Goal: Information Seeking & Learning: Learn about a topic

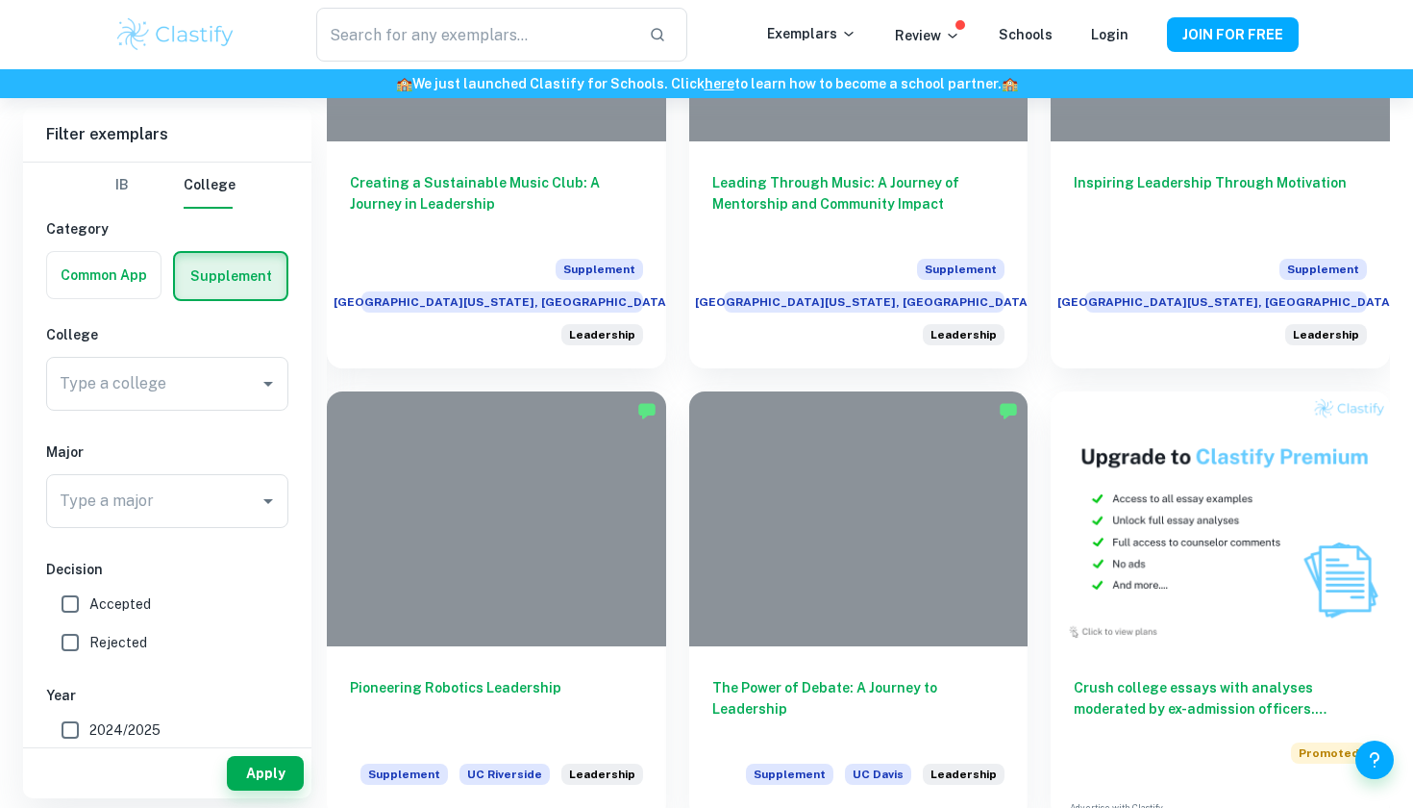
scroll to position [761, 0]
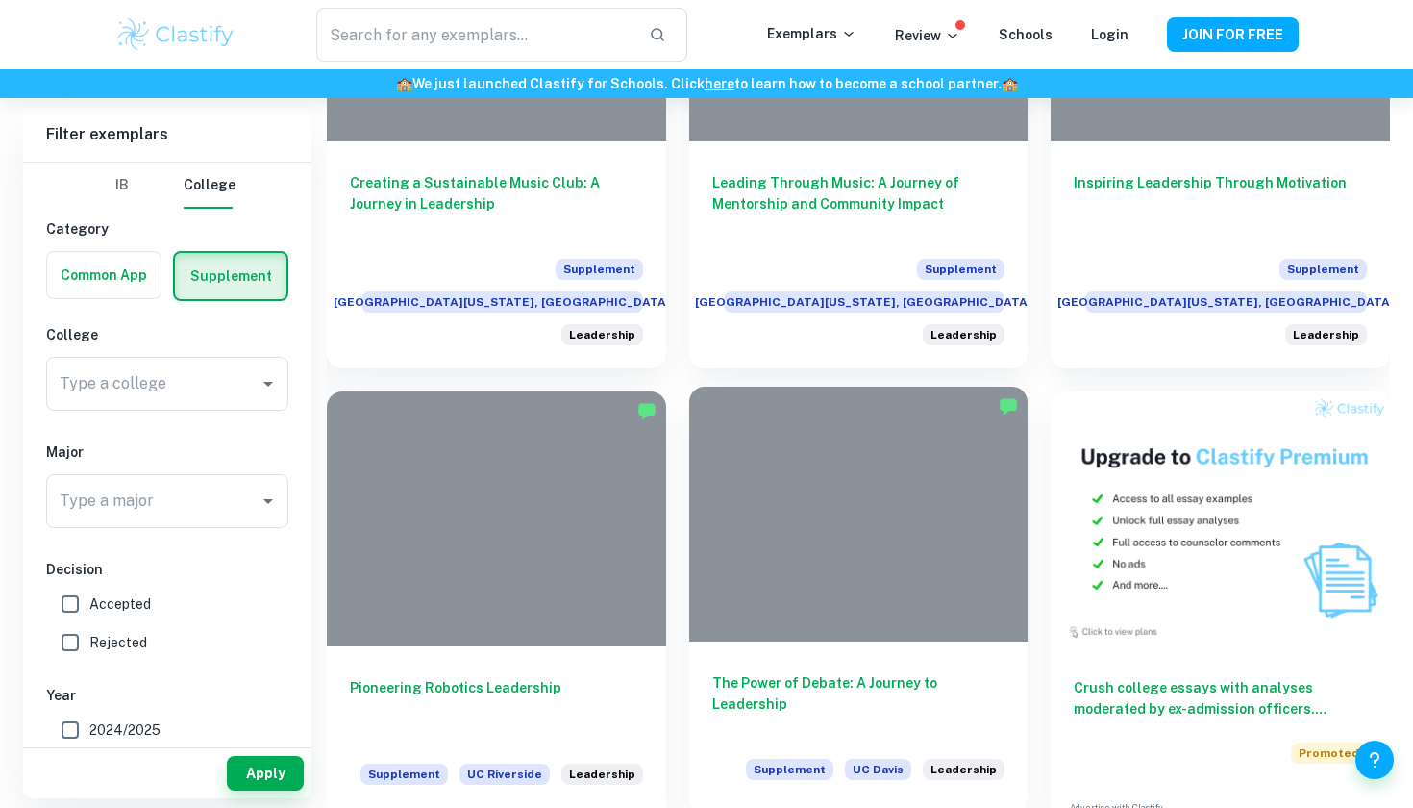
click at [864, 670] on div "The Power of Debate: A Journey to Leadership Supplement UC [PERSON_NAME] Leader…" at bounding box center [858, 727] width 339 height 173
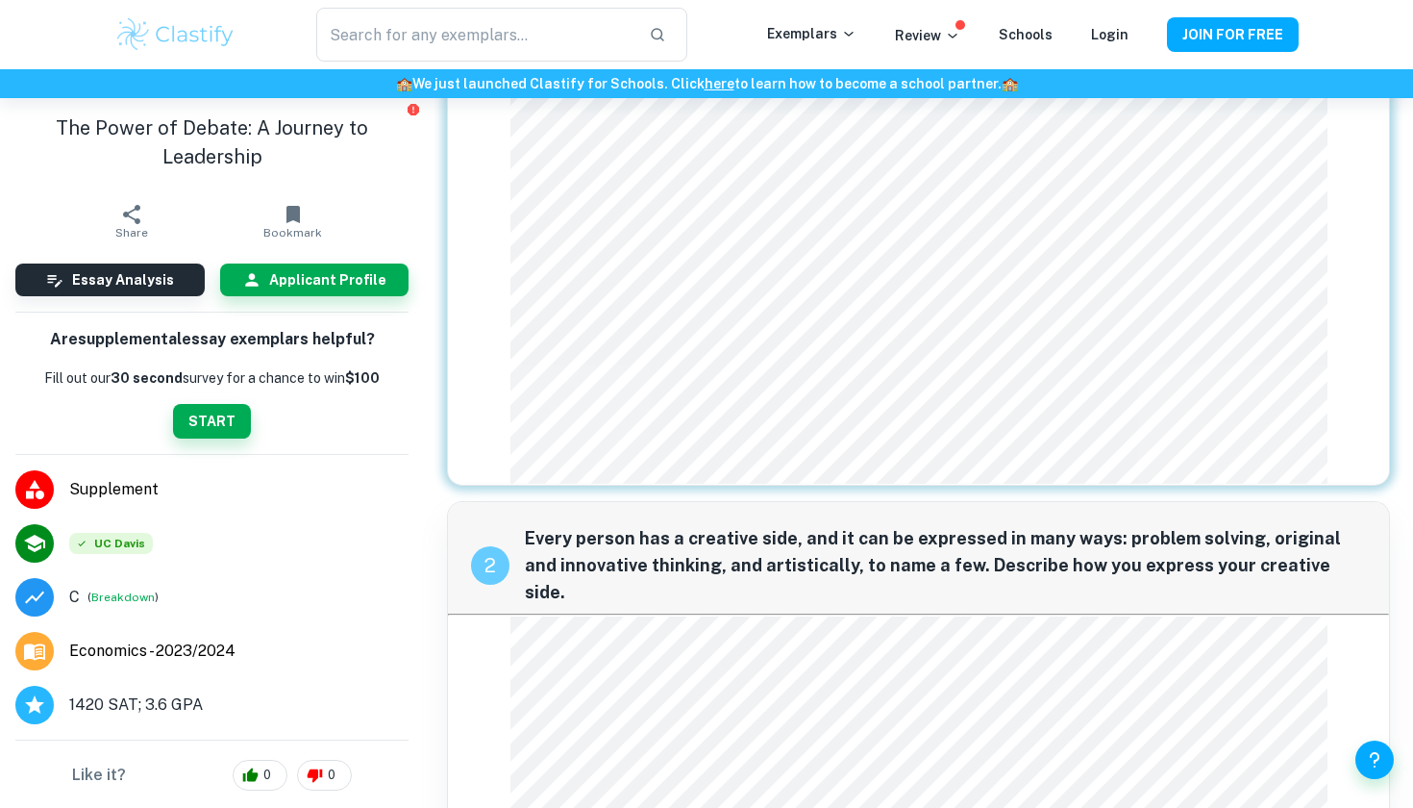
scroll to position [866, 0]
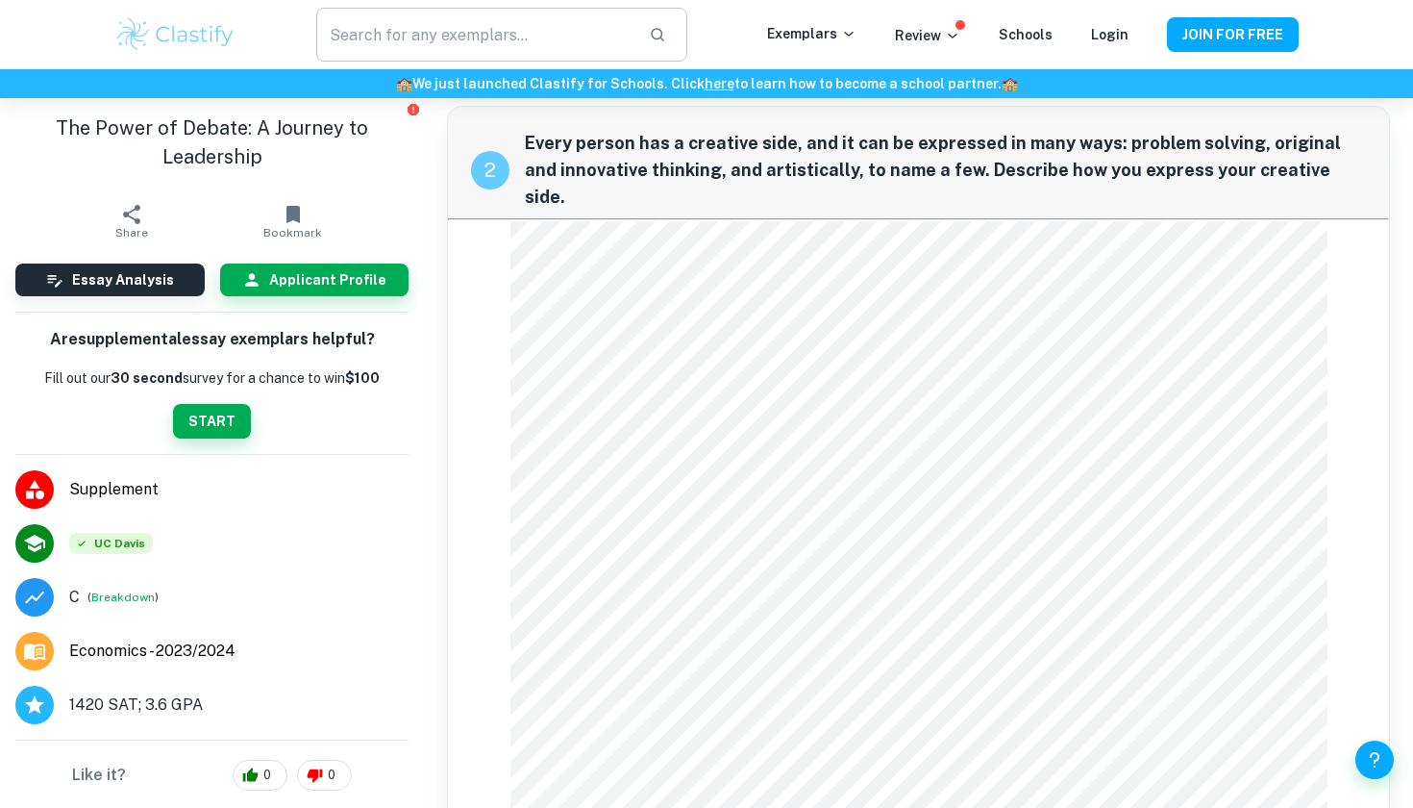
click at [394, 49] on input "text" at bounding box center [474, 35] width 317 height 54
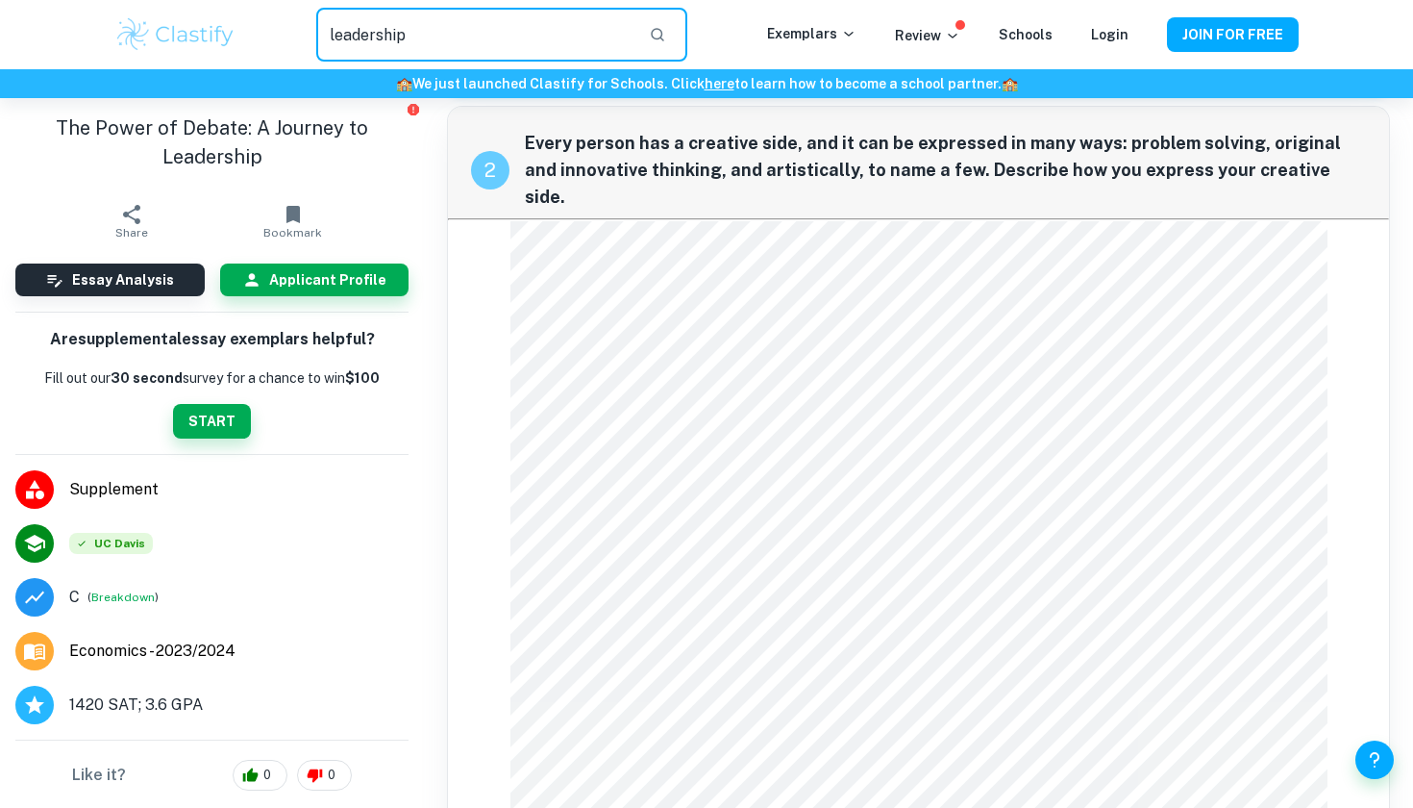
type input "leadership"
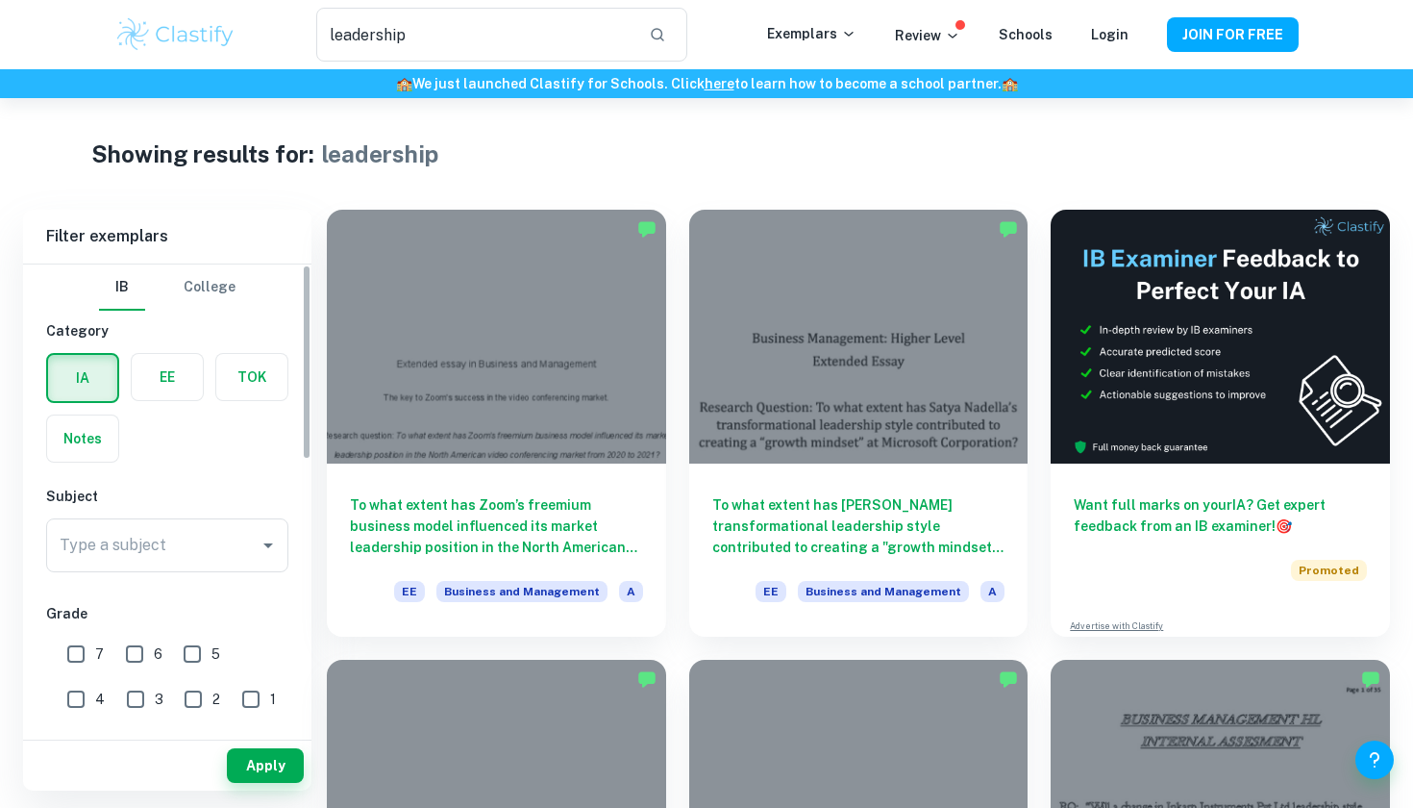
click at [250, 295] on div "[GEOGRAPHIC_DATA]" at bounding box center [167, 287] width 242 height 46
click at [233, 292] on button "College" at bounding box center [210, 287] width 52 height 46
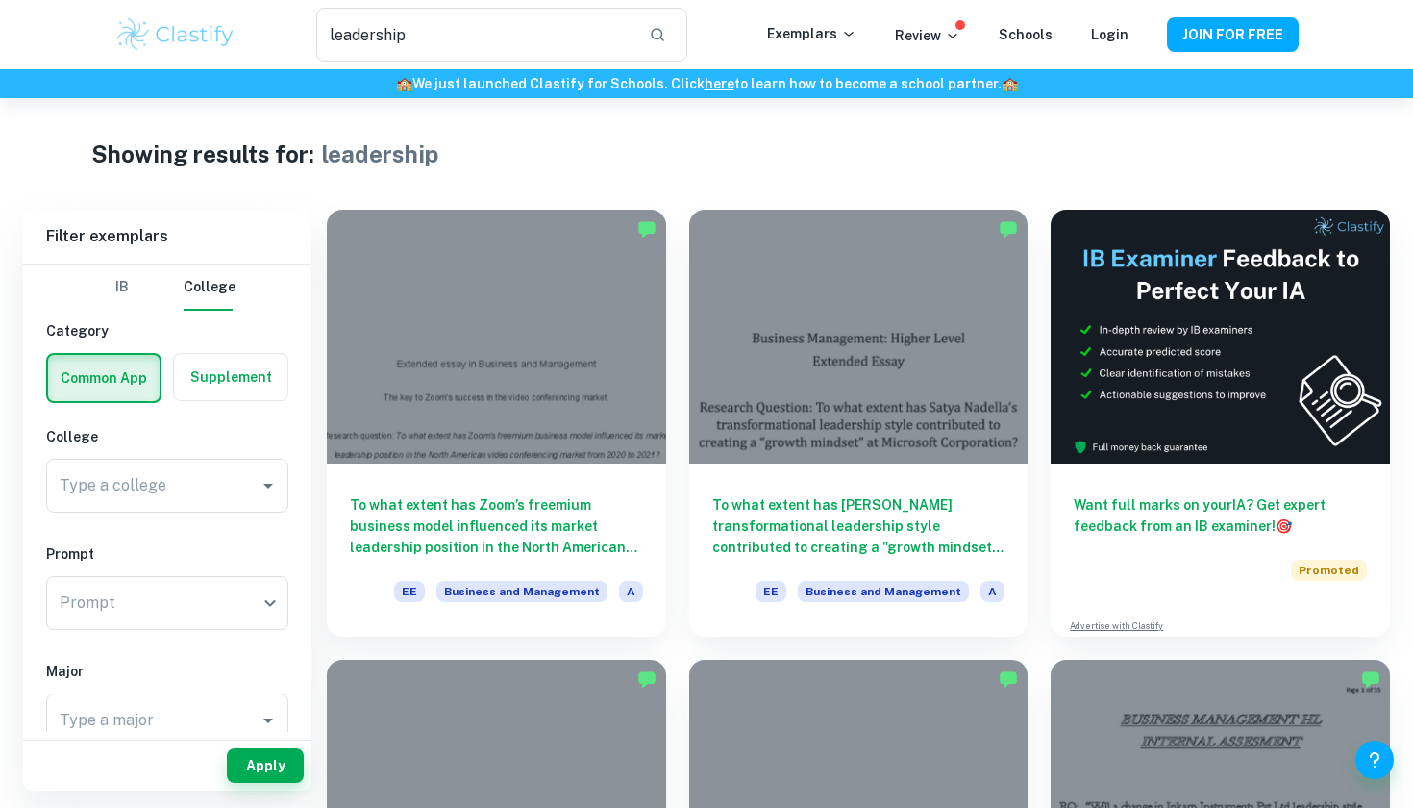
click at [262, 359] on label "button" at bounding box center [230, 377] width 113 height 46
click at [0, 0] on input "radio" at bounding box center [0, 0] width 0 height 0
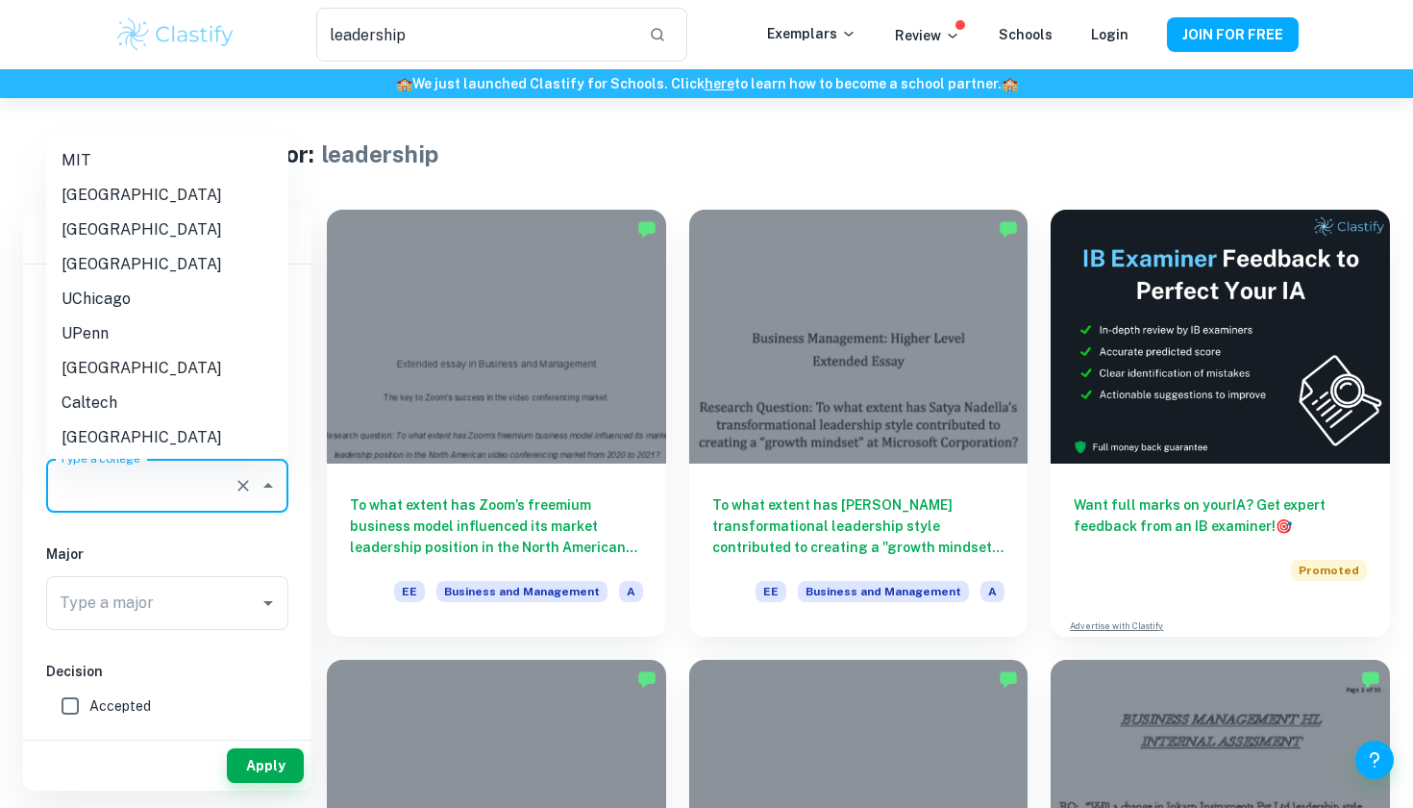
click at [198, 470] on input "Type a college" at bounding box center [140, 485] width 171 height 37
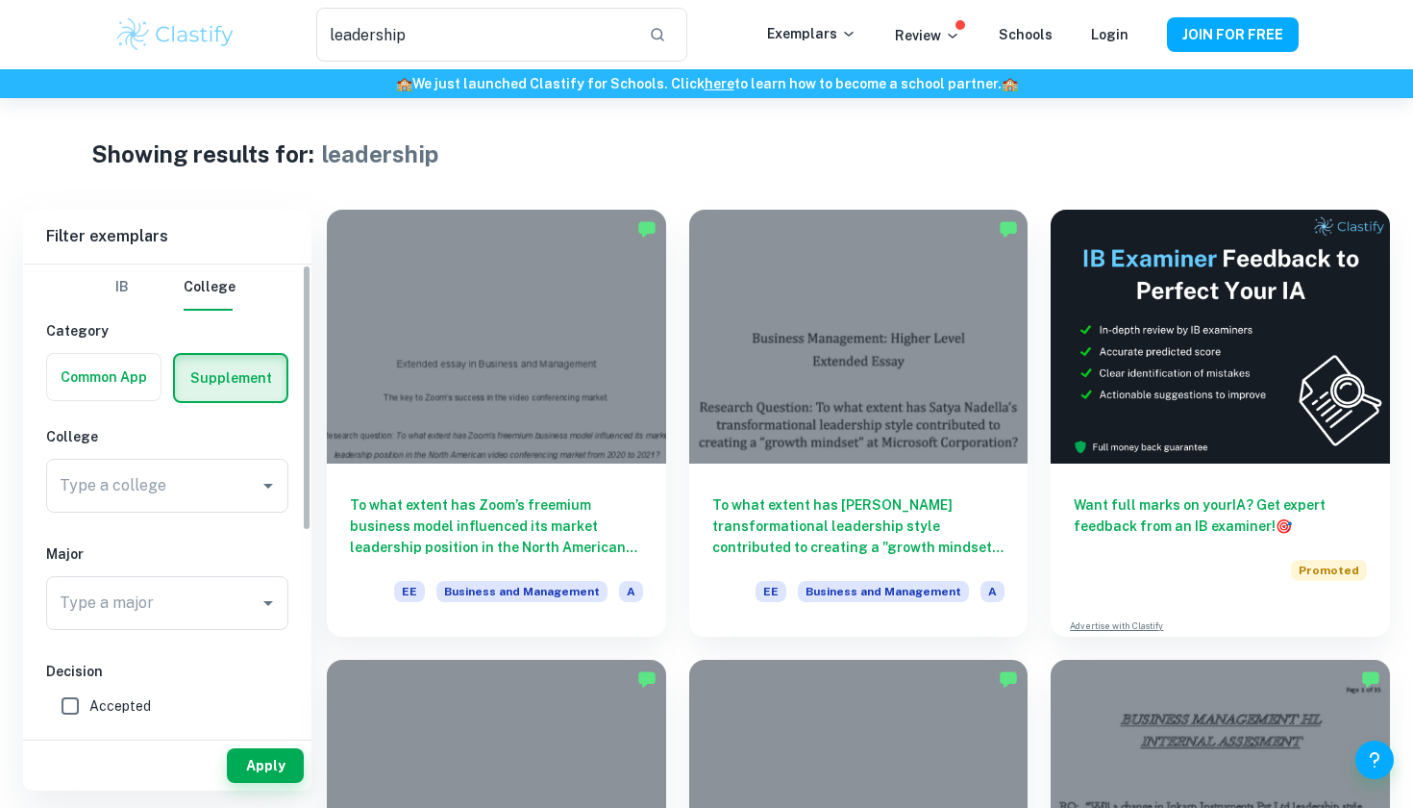
click at [193, 537] on div "IB College Category Common App Supplement College Type a college Type a college…" at bounding box center [167, 672] width 288 height 817
click at [190, 591] on input "Type a major" at bounding box center [153, 603] width 196 height 37
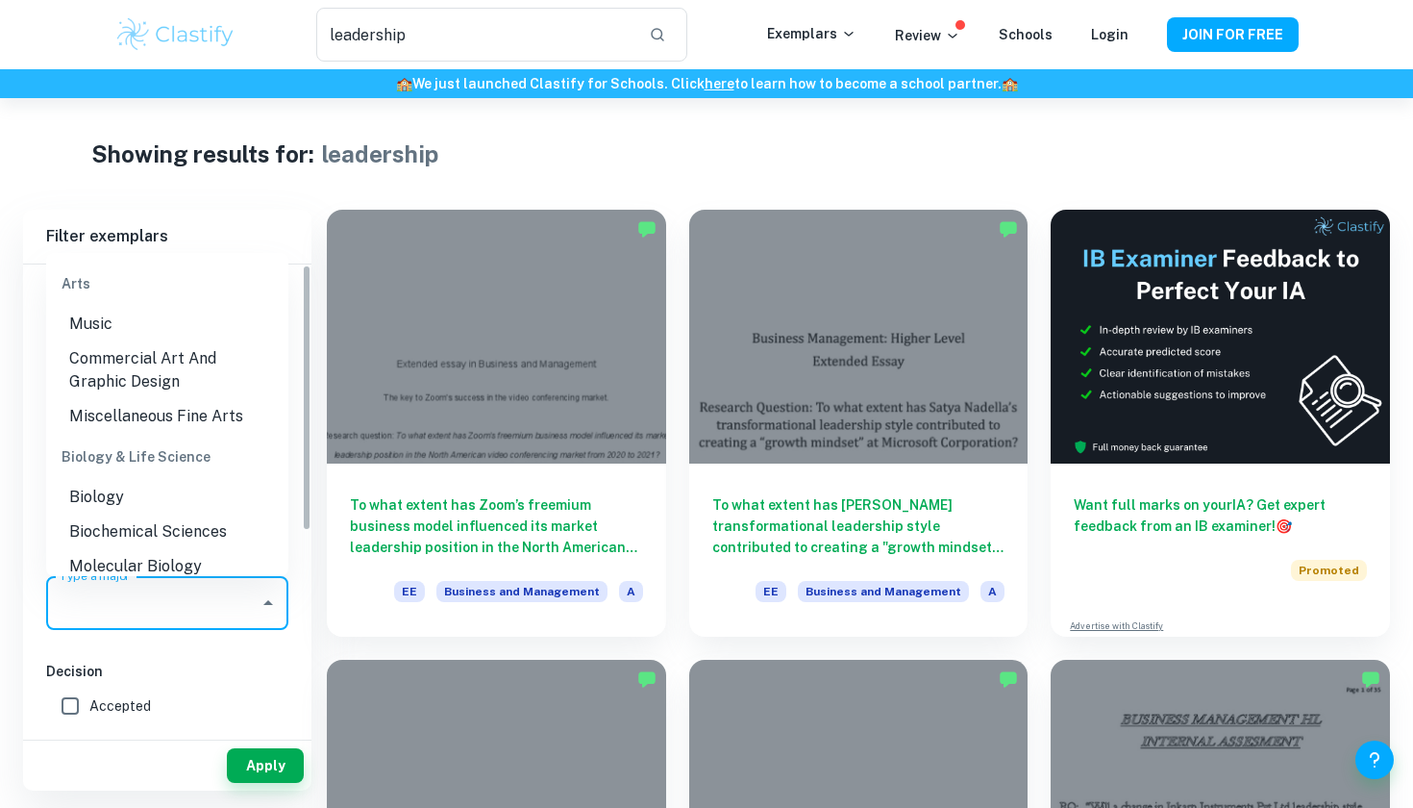
click at [237, 685] on div "Decision Accepted Rejected" at bounding box center [167, 712] width 242 height 103
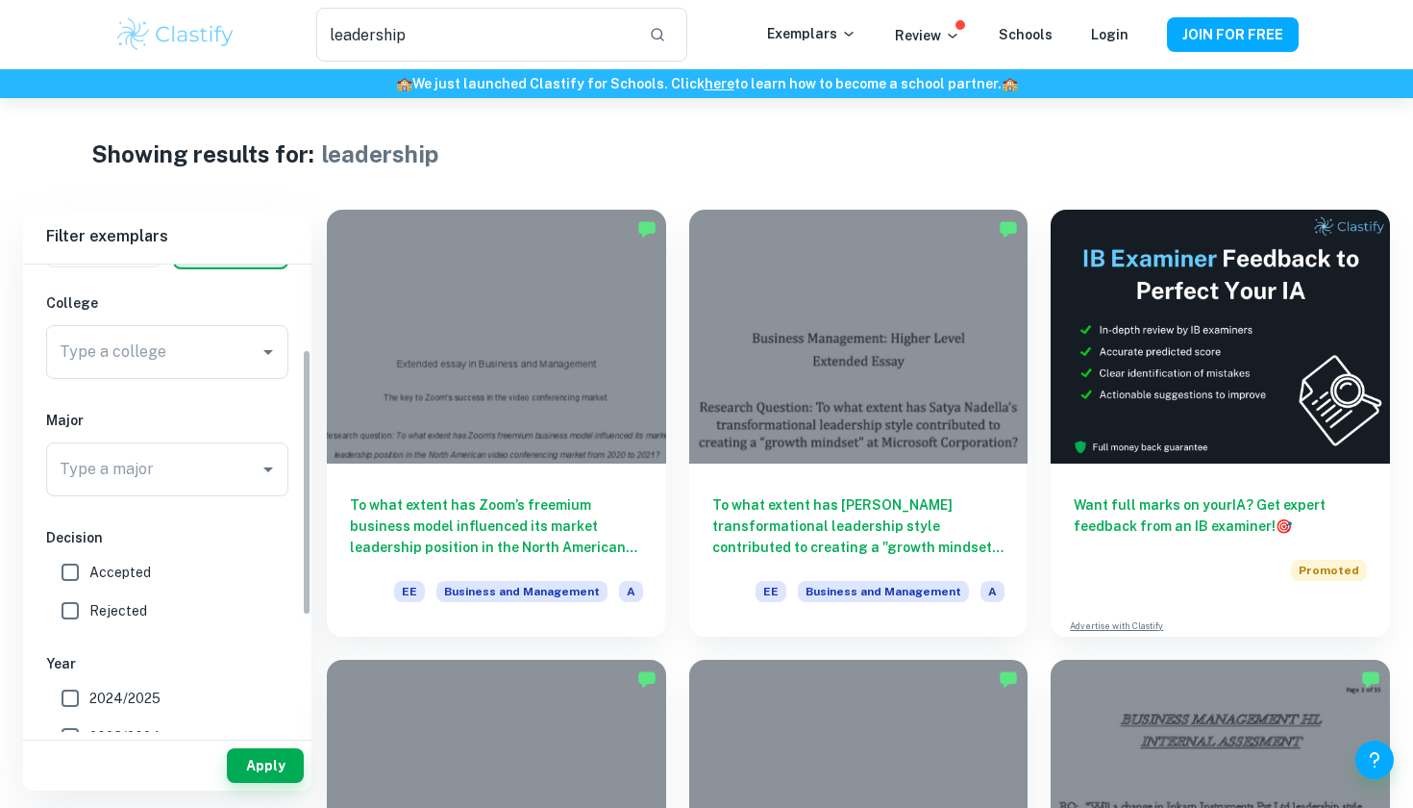
scroll to position [151, 0]
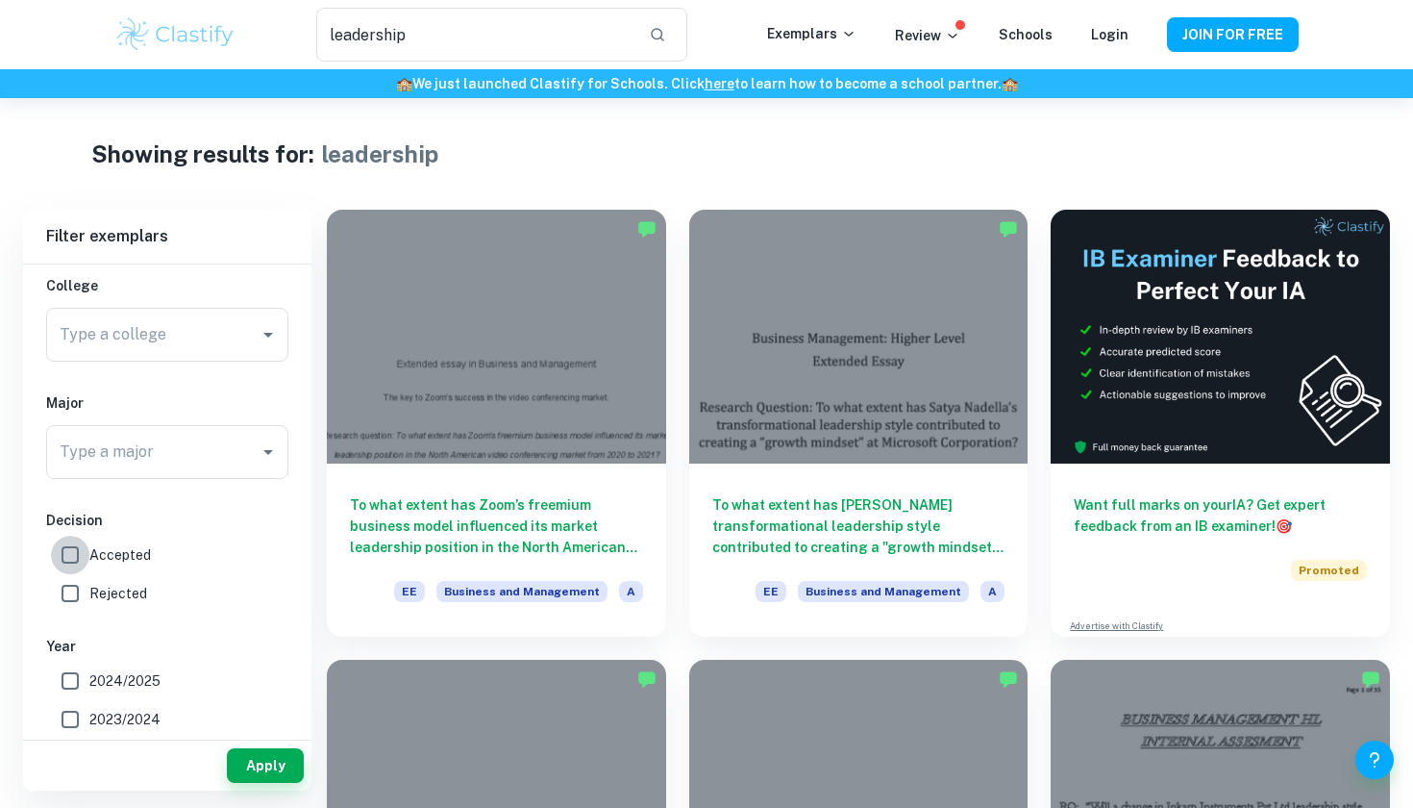
click at [77, 551] on input "Accepted" at bounding box center [70, 555] width 38 height 38
checkbox input "true"
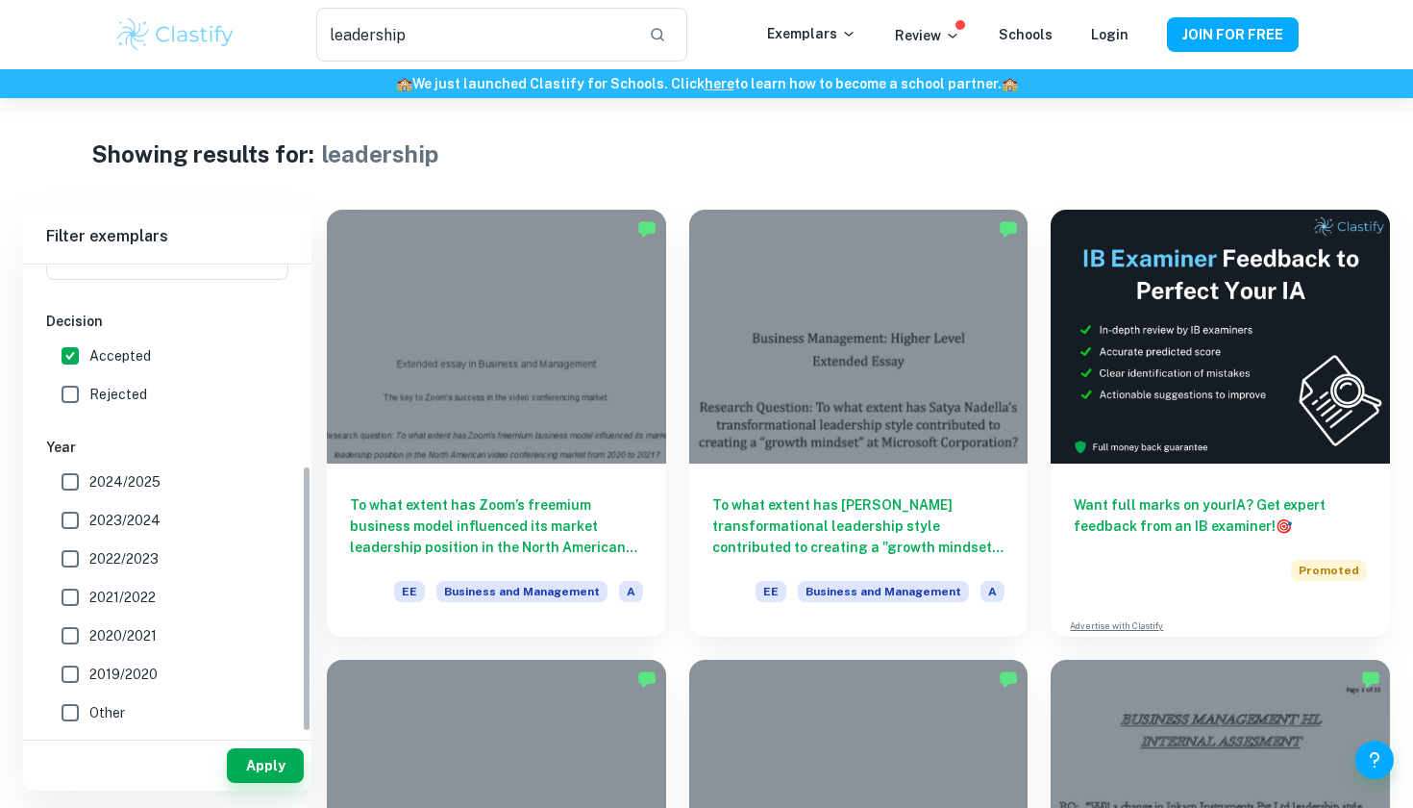
scroll to position [350, 0]
click at [256, 756] on button "Apply" at bounding box center [265, 765] width 77 height 35
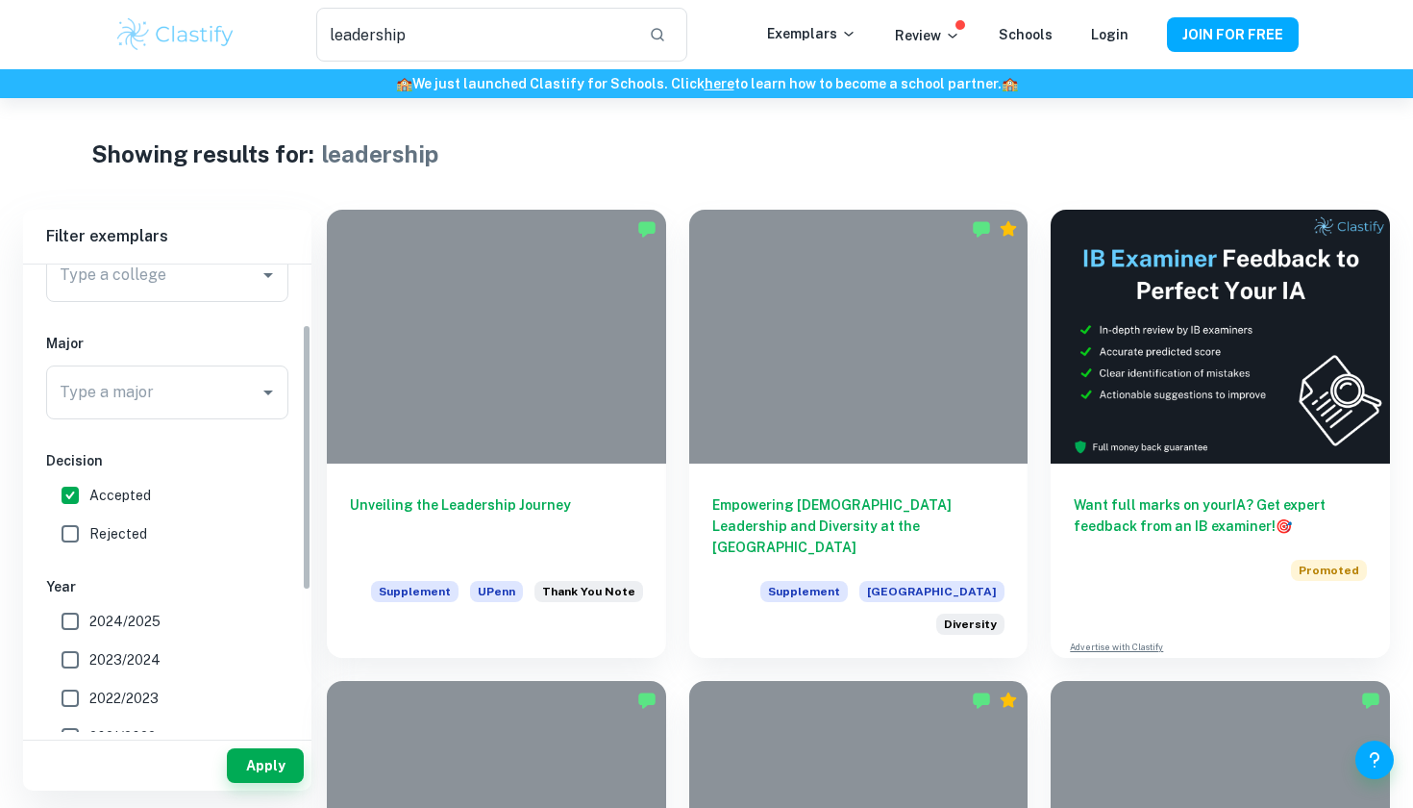
scroll to position [6, 0]
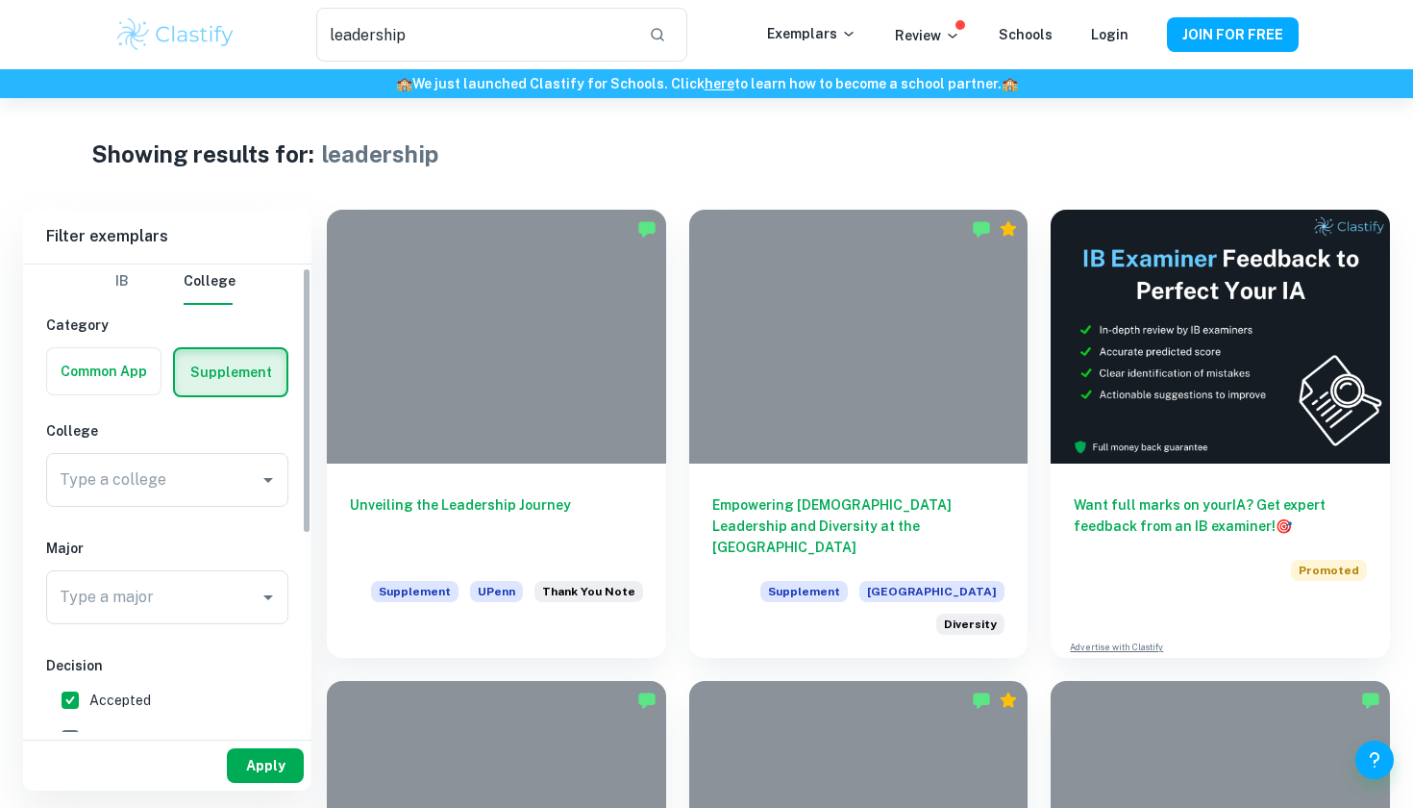
click at [272, 761] on button "Apply" at bounding box center [265, 765] width 77 height 35
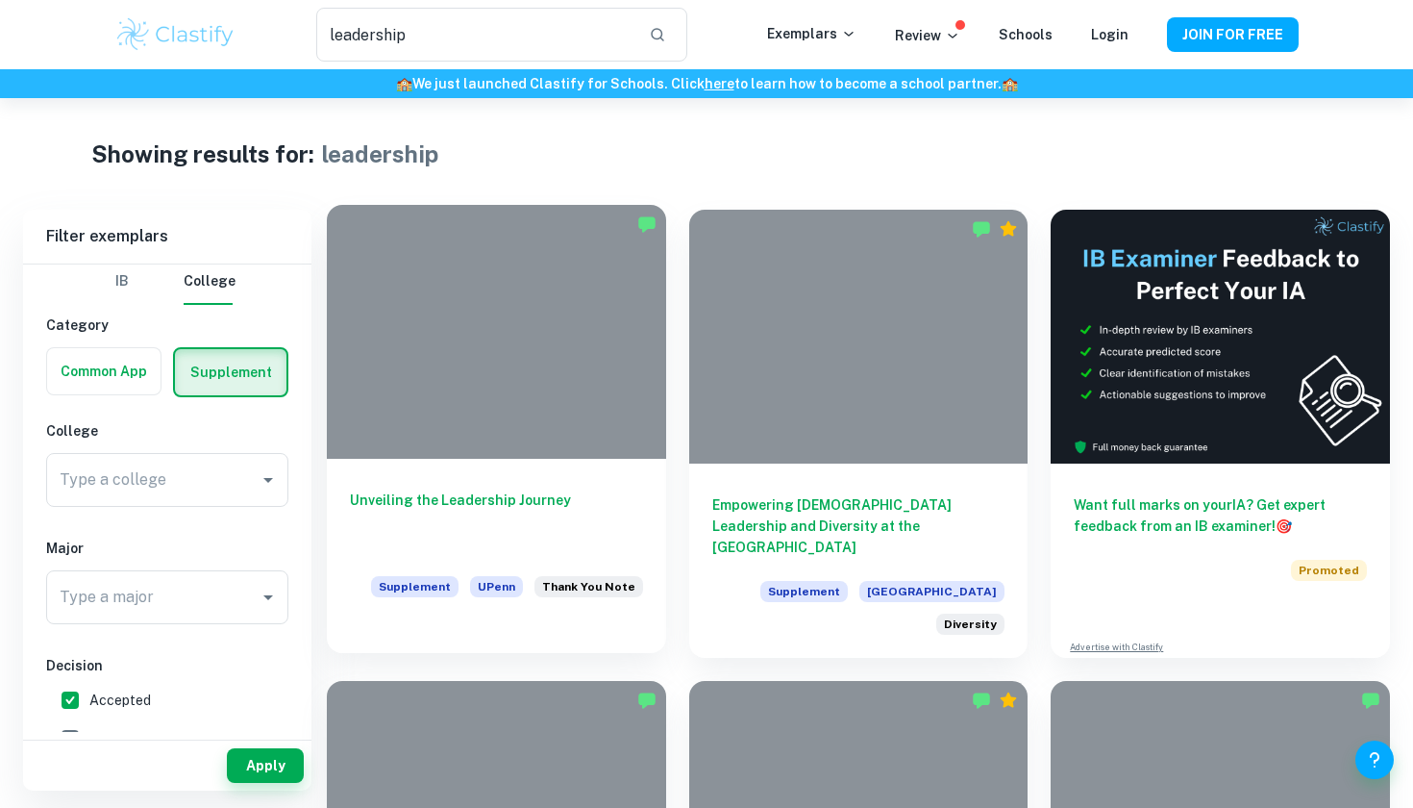
click at [514, 508] on h6 "Unveiling the Leadership Journey" at bounding box center [496, 520] width 293 height 63
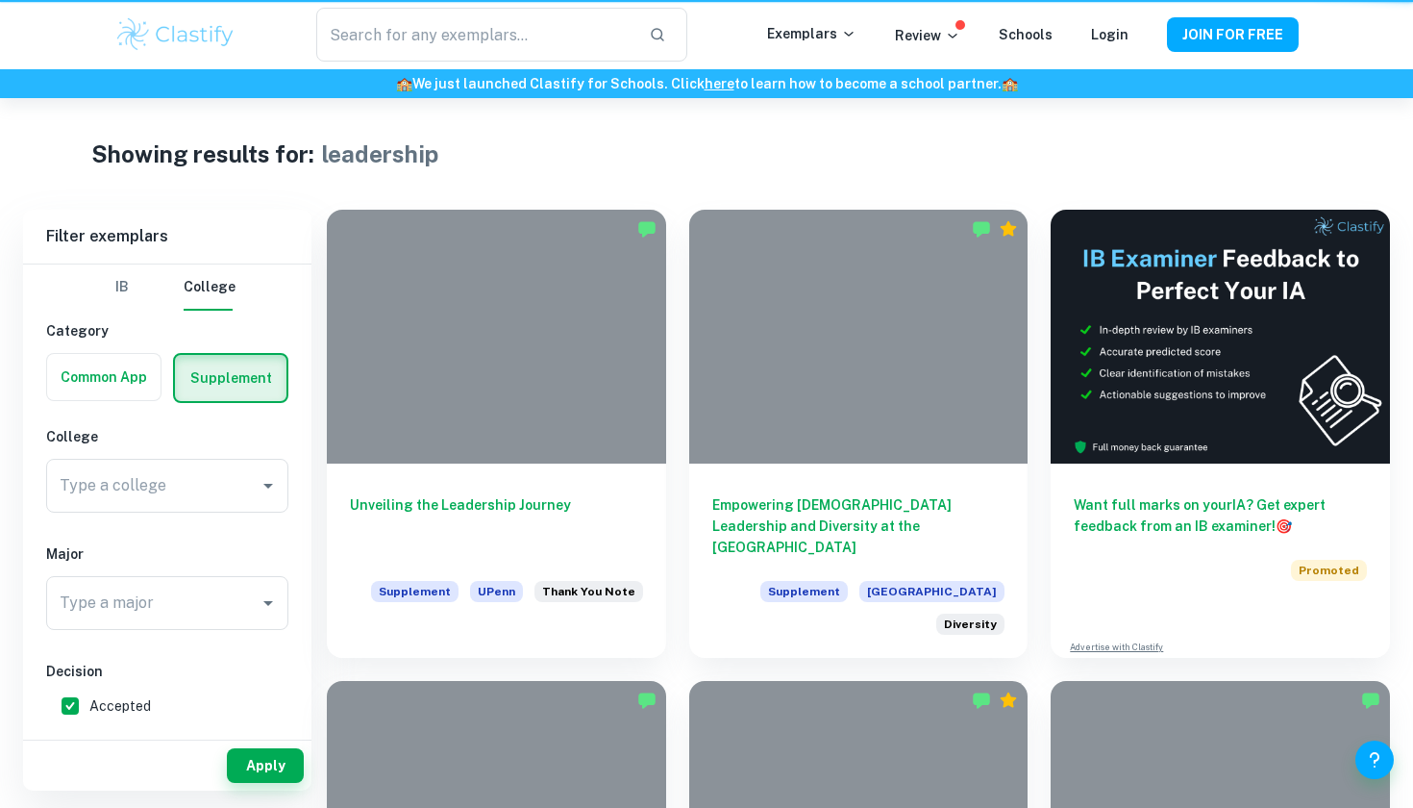
type input "leadership"
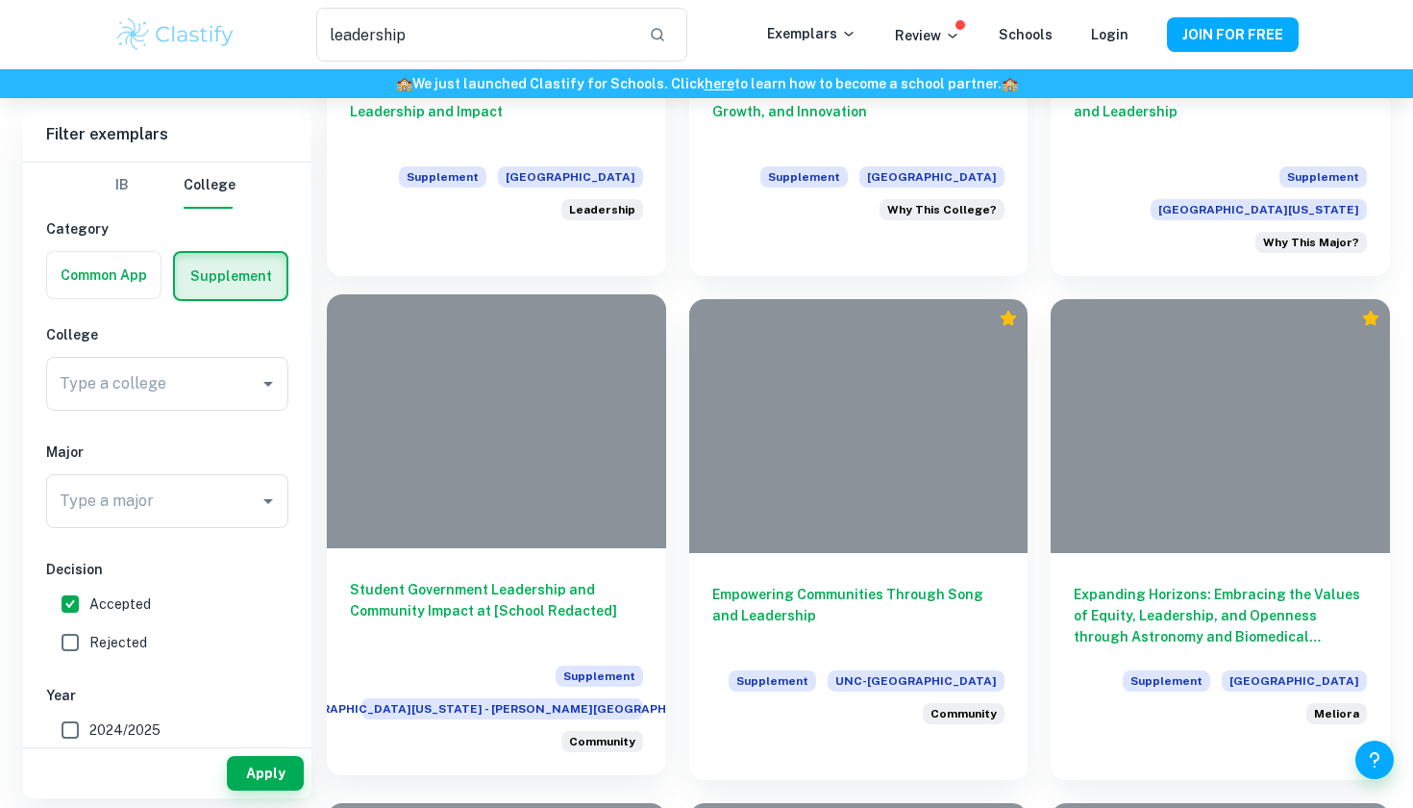
scroll to position [1867, 0]
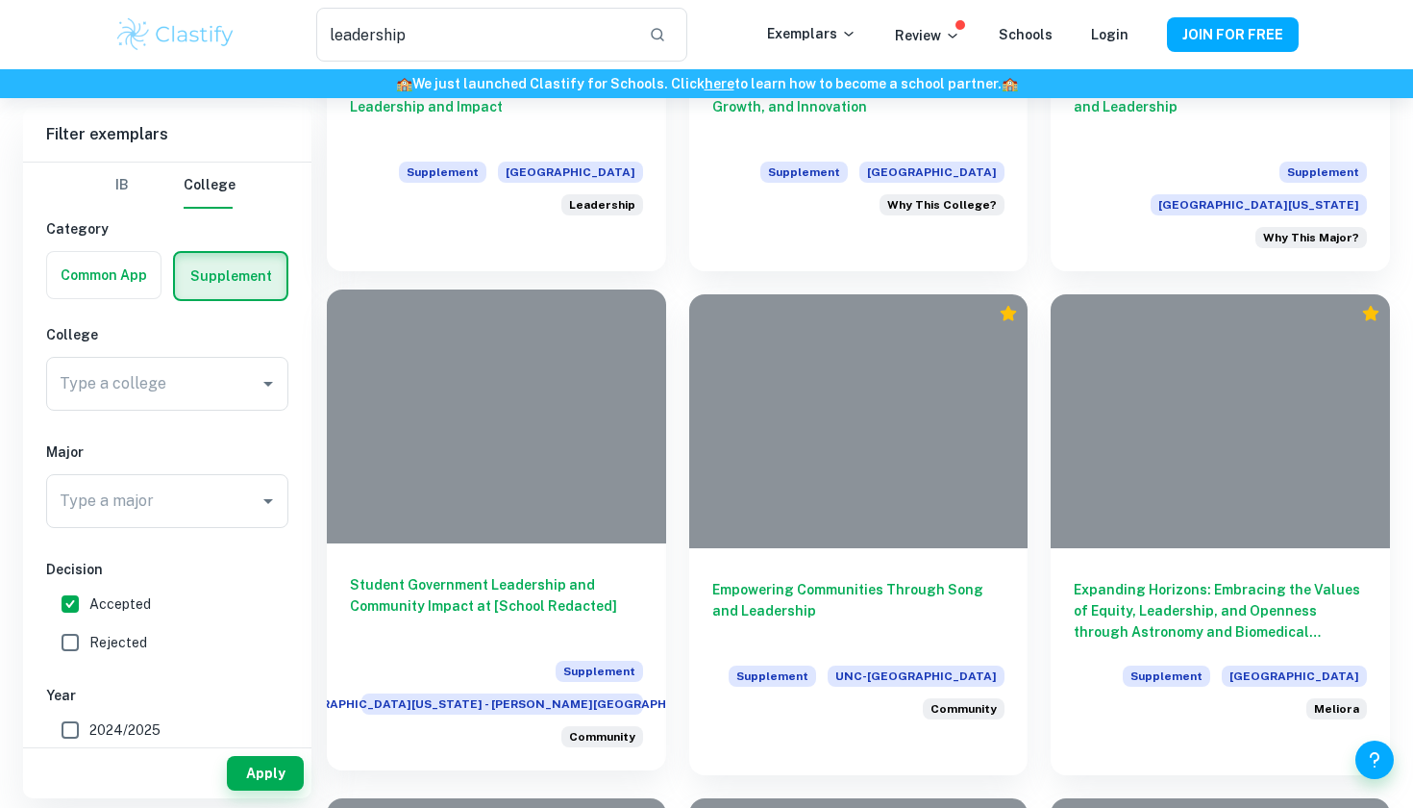
click at [506, 574] on h6 "Student Government Leadership and Community Impact at [School Redacted]" at bounding box center [496, 605] width 293 height 63
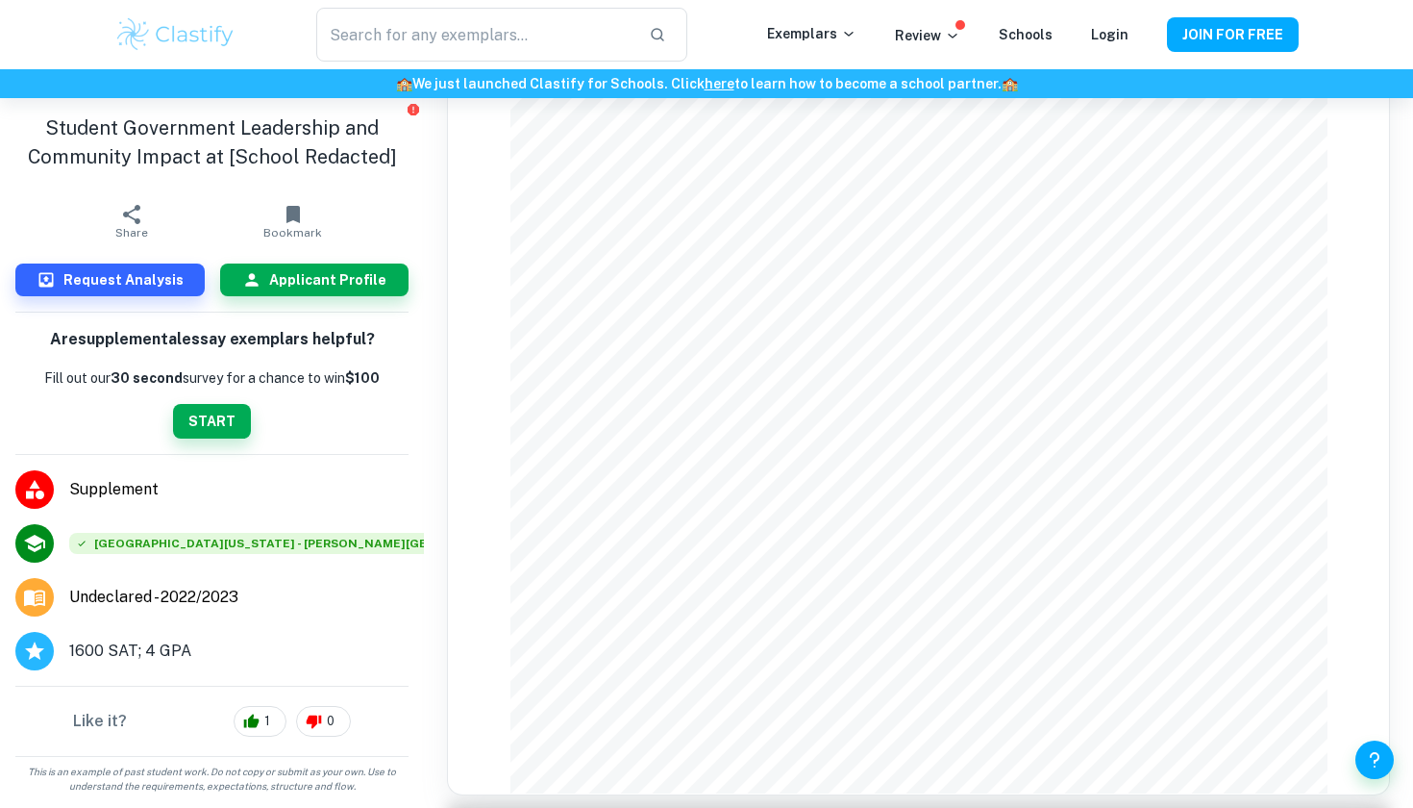
scroll to position [1257, 0]
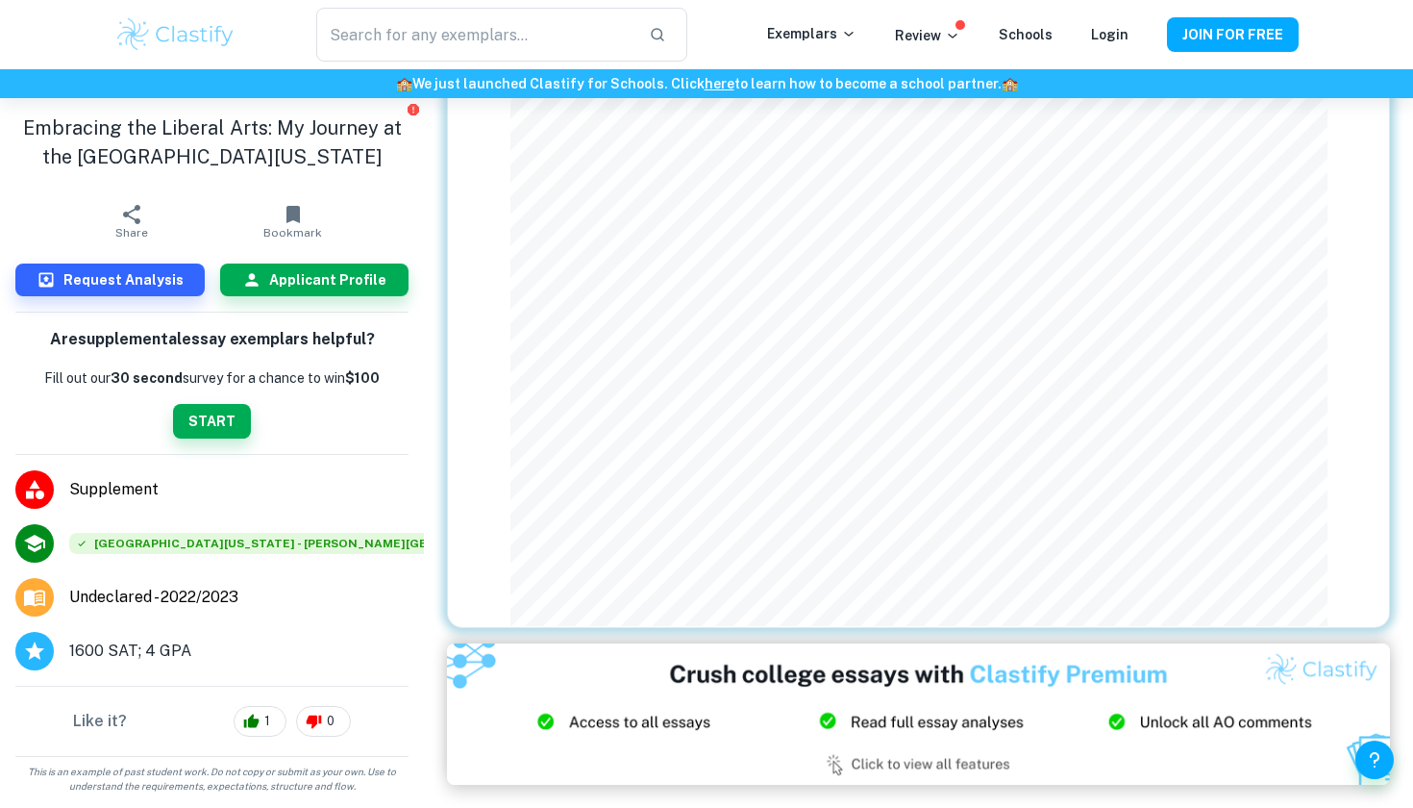
scroll to position [1435, 0]
click at [369, 3] on div "​ Exemplars Review Schools Login JOIN FOR FREE" at bounding box center [706, 34] width 1413 height 69
